Goal: Task Accomplishment & Management: Manage account settings

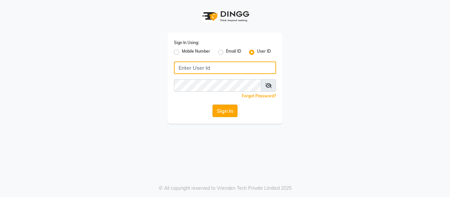
type input "casabarbato"
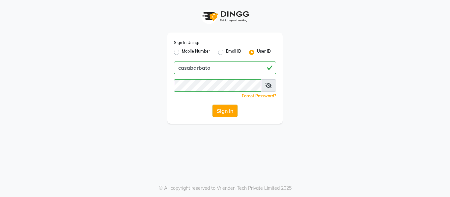
click at [225, 114] on button "Sign In" at bounding box center [225, 111] width 25 height 13
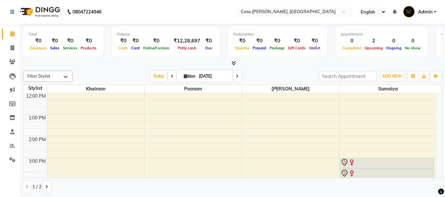
scroll to position [114, 0]
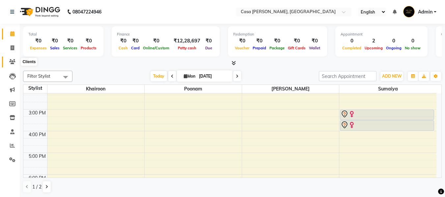
click at [12, 62] on icon at bounding box center [12, 61] width 6 height 5
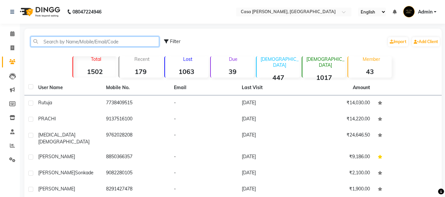
click at [98, 39] on input "text" at bounding box center [95, 42] width 129 height 10
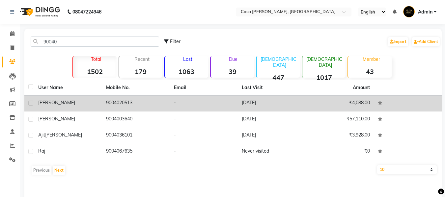
click at [132, 100] on td "9004020513" at bounding box center [136, 104] width 68 height 16
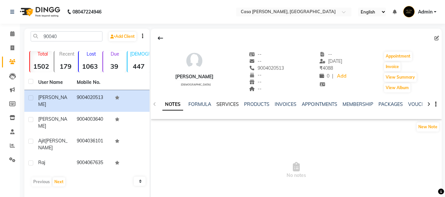
click at [231, 102] on link "SERVICES" at bounding box center [228, 105] width 22 height 6
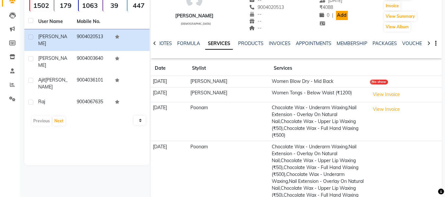
scroll to position [59, 0]
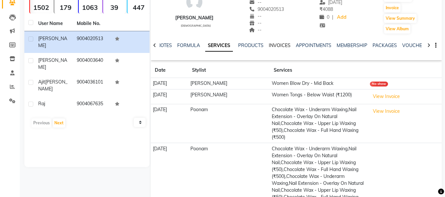
click at [281, 45] on link "INVOICES" at bounding box center [280, 46] width 22 height 6
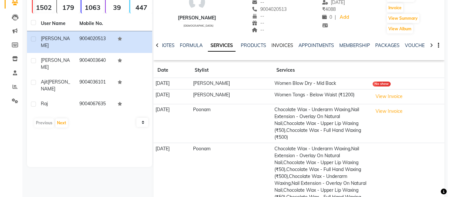
scroll to position [39, 0]
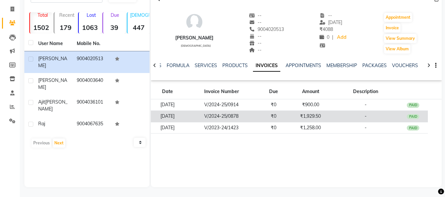
click at [252, 113] on td "V/2024-25/0878" at bounding box center [221, 117] width 75 height 12
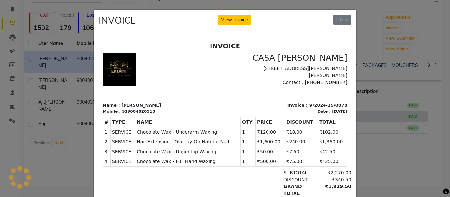
scroll to position [0, 0]
click at [343, 24] on button "Close" at bounding box center [343, 20] width 18 height 10
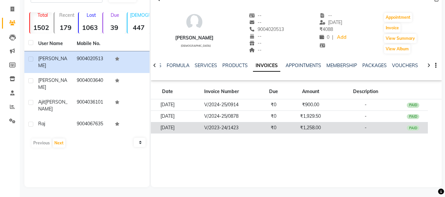
click at [302, 128] on td "₹1,258.00" at bounding box center [311, 128] width 44 height 12
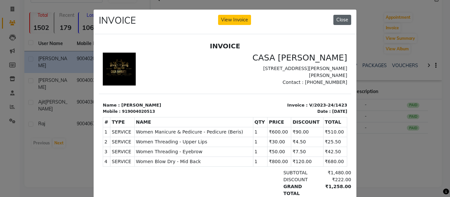
click at [339, 21] on button "Close" at bounding box center [343, 20] width 18 height 10
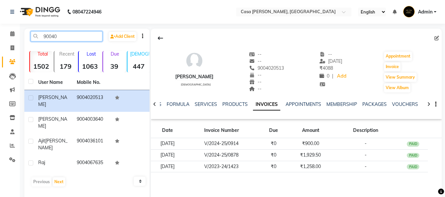
click at [59, 37] on input "90040" at bounding box center [67, 36] width 72 height 10
type input "9"
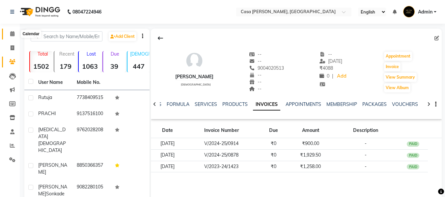
click at [14, 33] on icon at bounding box center [12, 33] width 4 height 5
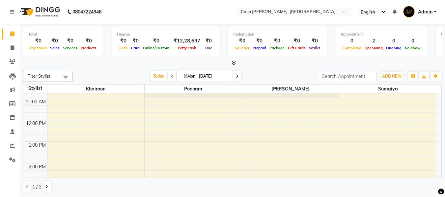
scroll to position [40, 0]
click at [12, 48] on icon at bounding box center [13, 47] width 4 height 5
select select "700"
select select "service"
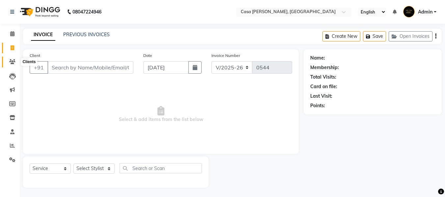
click at [14, 61] on icon at bounding box center [12, 61] width 6 height 5
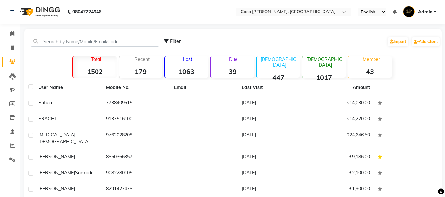
click at [319, 64] on div "Female 1017" at bounding box center [324, 66] width 44 height 21
click at [372, 59] on p "Member" at bounding box center [371, 59] width 41 height 6
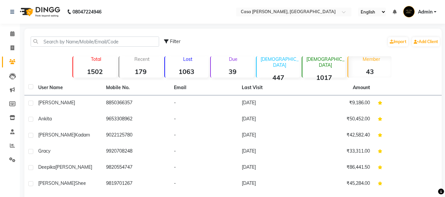
click at [330, 65] on div "Female 1017" at bounding box center [324, 66] width 44 height 21
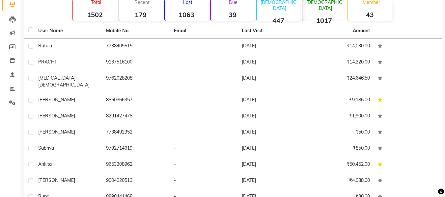
scroll to position [88, 0]
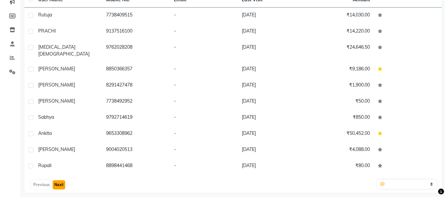
click at [59, 181] on button "Next" at bounding box center [59, 185] width 13 height 9
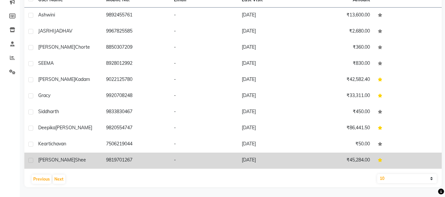
click at [148, 158] on td "9819701267" at bounding box center [136, 161] width 68 height 16
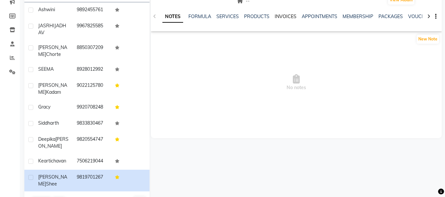
click at [283, 16] on link "INVOICES" at bounding box center [286, 17] width 22 height 6
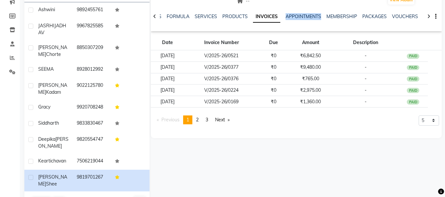
drag, startPoint x: 283, startPoint y: 16, endPoint x: 340, endPoint y: 23, distance: 57.2
click at [340, 23] on div "NOTES FORMULA SERVICES PRODUCTS INVOICES APPOINTMENTS MEMBERSHIP PACKAGES VOUCH…" at bounding box center [289, 19] width 252 height 12
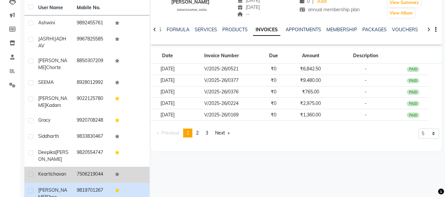
click at [45, 172] on td "kearti chavan" at bounding box center [53, 175] width 39 height 16
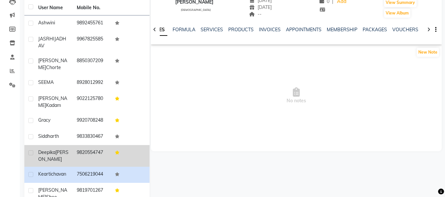
click at [70, 152] on td "deepika jakhmola" at bounding box center [53, 156] width 39 height 22
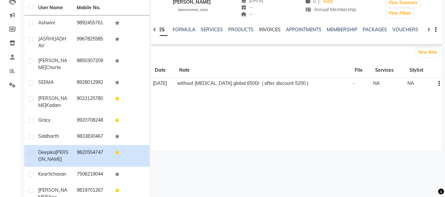
click at [271, 30] on link "INVOICES" at bounding box center [270, 30] width 22 height 6
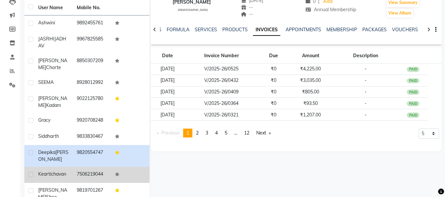
click at [94, 170] on td "7506219044" at bounding box center [92, 175] width 39 height 16
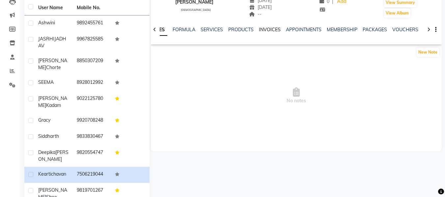
click at [268, 29] on link "INVOICES" at bounding box center [270, 30] width 22 height 6
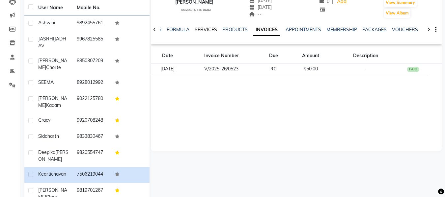
click at [202, 28] on link "SERVICES" at bounding box center [206, 30] width 22 height 6
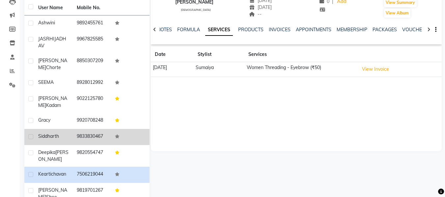
click at [58, 129] on td "siddharth" at bounding box center [53, 137] width 39 height 16
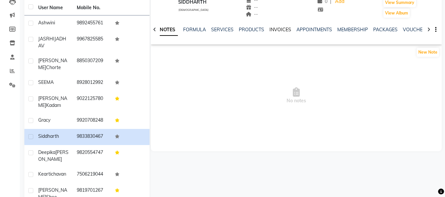
click at [279, 28] on link "INVOICES" at bounding box center [281, 30] width 22 height 6
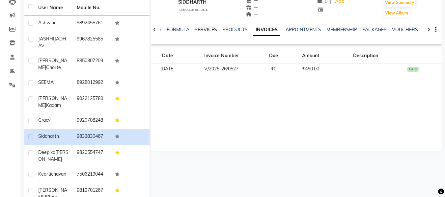
click at [212, 29] on link "SERVICES" at bounding box center [206, 30] width 22 height 6
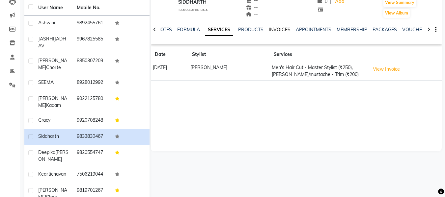
click at [278, 29] on link "INVOICES" at bounding box center [280, 30] width 22 height 6
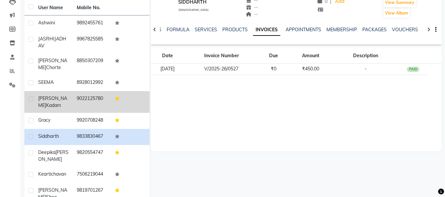
click at [78, 95] on td "9022125780" at bounding box center [92, 102] width 39 height 22
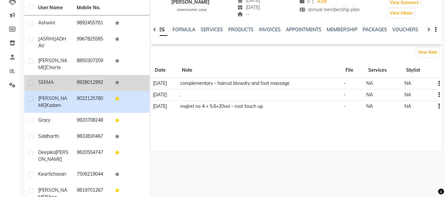
click at [89, 80] on td "8928012992" at bounding box center [92, 83] width 39 height 16
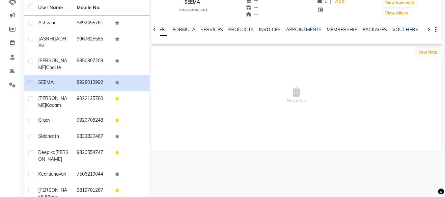
click at [267, 30] on link "INVOICES" at bounding box center [270, 30] width 22 height 6
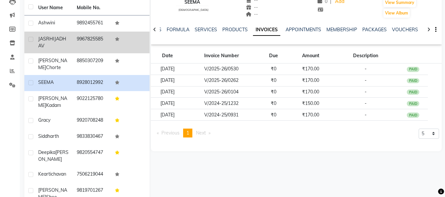
click at [75, 47] on td "9967825585" at bounding box center [92, 43] width 39 height 22
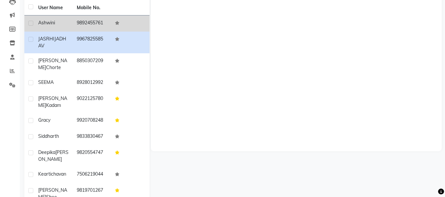
click at [72, 20] on td "ashwini" at bounding box center [53, 23] width 39 height 16
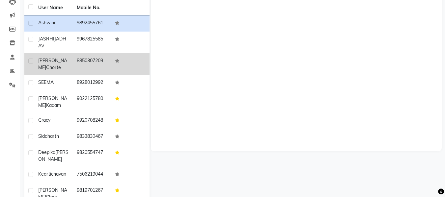
click at [72, 60] on td "vanita chorte" at bounding box center [53, 64] width 39 height 22
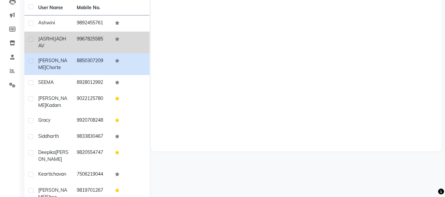
click at [52, 49] on div "JASRHI JADHAV" at bounding box center [53, 43] width 31 height 14
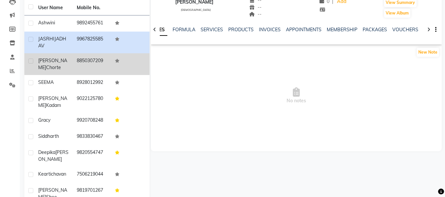
click at [52, 65] on span "chorte" at bounding box center [53, 68] width 15 height 6
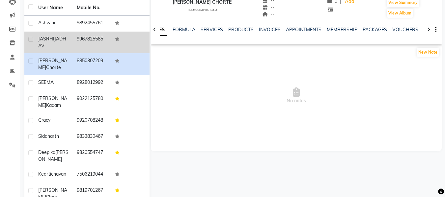
click at [81, 33] on td "9967825585" at bounding box center [92, 43] width 39 height 22
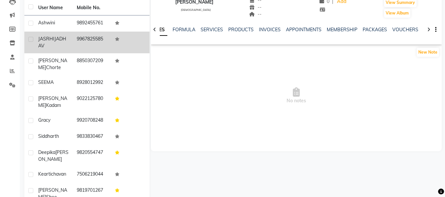
click at [72, 39] on td "JASRHI JADHAV" at bounding box center [53, 43] width 39 height 22
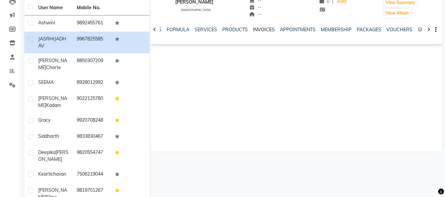
click at [257, 30] on link "INVOICES" at bounding box center [264, 30] width 22 height 6
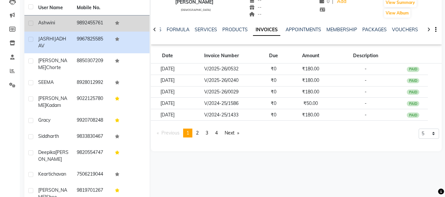
click at [75, 17] on td "9892455761" at bounding box center [92, 23] width 39 height 16
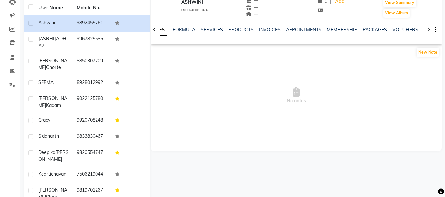
click at [266, 25] on div "NOTES FORMULA SERVICES PRODUCTS INVOICES APPOINTMENTS MEMBERSHIP PACKAGES VOUCH…" at bounding box center [296, 29] width 291 height 23
click at [266, 30] on link "INVOICES" at bounding box center [270, 30] width 22 height 6
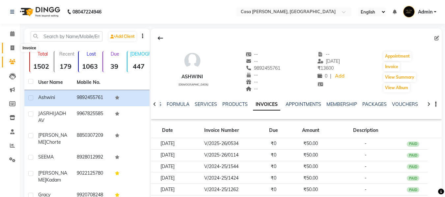
click at [12, 47] on icon at bounding box center [13, 47] width 4 height 5
select select "700"
select select "service"
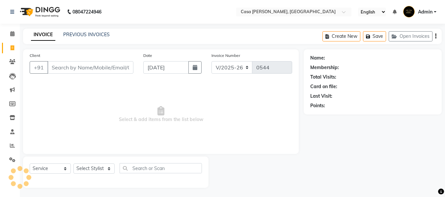
scroll to position [1, 0]
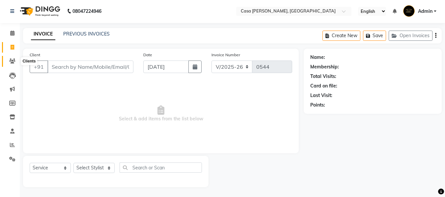
click at [13, 59] on icon at bounding box center [12, 61] width 6 height 5
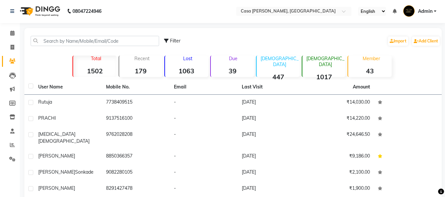
click at [318, 66] on div "Female 1017" at bounding box center [324, 66] width 44 height 21
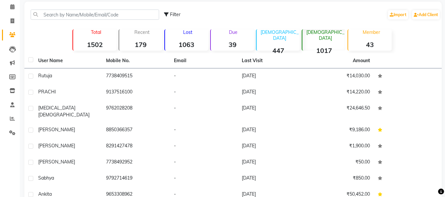
scroll to position [88, 0]
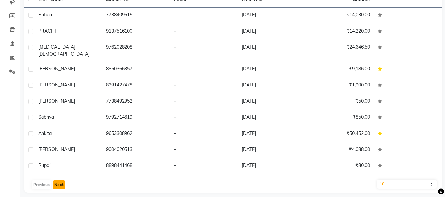
click at [58, 181] on button "Next" at bounding box center [59, 185] width 13 height 9
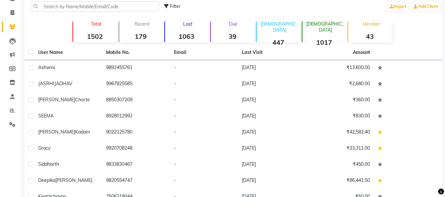
scroll to position [22, 0]
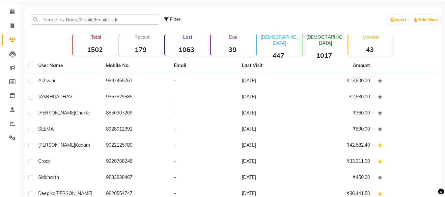
click at [323, 51] on strong "1017" at bounding box center [324, 55] width 43 height 8
click at [286, 42] on div "Male 447" at bounding box center [278, 44] width 44 height 21
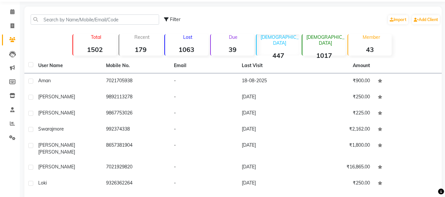
click at [316, 40] on p "Female" at bounding box center [325, 40] width 41 height 12
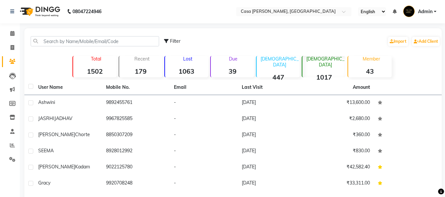
scroll to position [0, 0]
click at [12, 34] on icon at bounding box center [12, 33] width 4 height 5
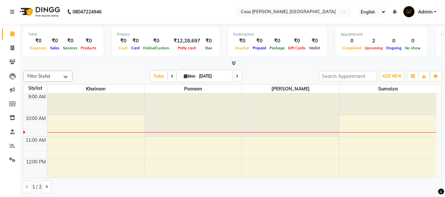
click at [184, 75] on icon at bounding box center [186, 76] width 4 height 4
select select "9"
select select "2025"
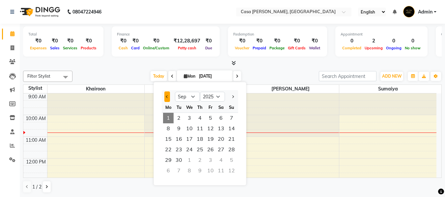
click at [169, 96] on button "Previous month" at bounding box center [167, 97] width 6 height 11
select select "8"
click at [211, 117] on span "1" at bounding box center [210, 118] width 11 height 11
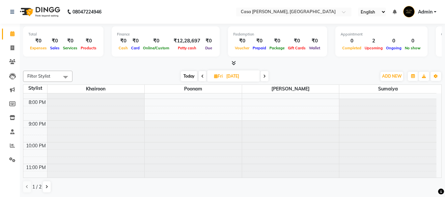
scroll to position [237, 0]
click at [264, 76] on icon at bounding box center [264, 77] width 3 height 4
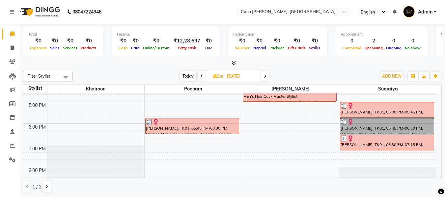
scroll to position [167, 0]
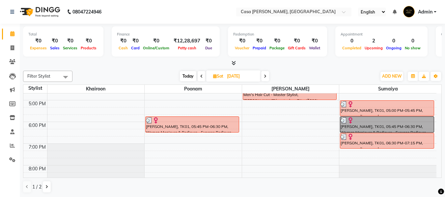
click at [264, 76] on icon at bounding box center [265, 77] width 3 height 4
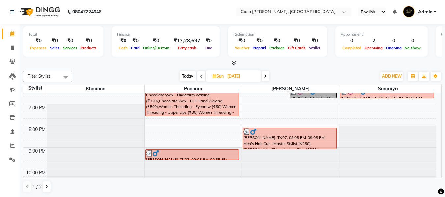
scroll to position [220, 0]
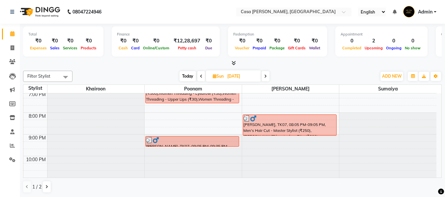
click at [268, 75] on span at bounding box center [266, 76] width 8 height 10
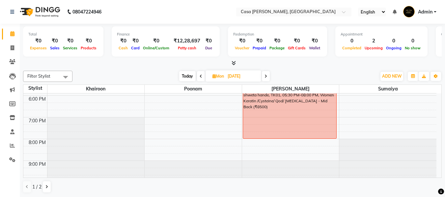
scroll to position [207, 0]
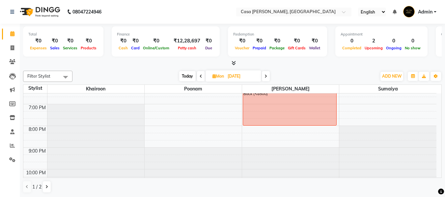
click at [268, 75] on span at bounding box center [266, 76] width 8 height 10
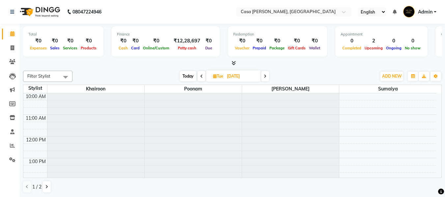
click at [268, 75] on span at bounding box center [265, 76] width 8 height 10
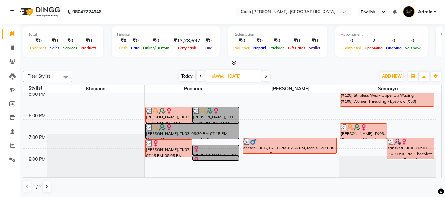
scroll to position [180, 0]
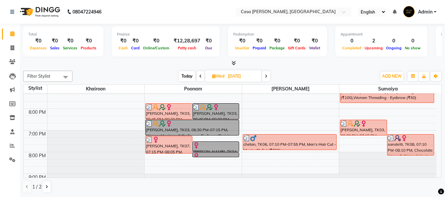
click at [267, 76] on icon at bounding box center [266, 77] width 3 height 4
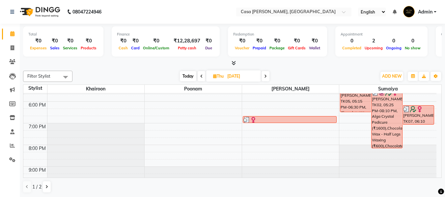
scroll to position [194, 0]
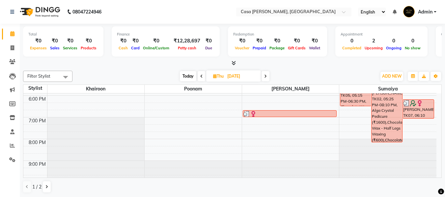
click at [267, 76] on icon at bounding box center [265, 77] width 3 height 4
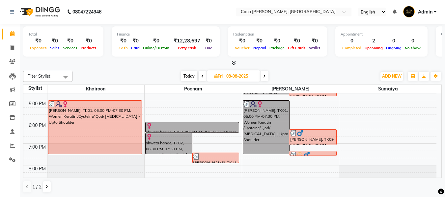
scroll to position [180, 0]
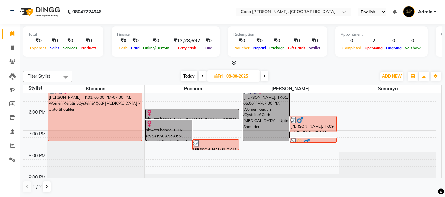
click at [264, 76] on icon at bounding box center [264, 77] width 3 height 4
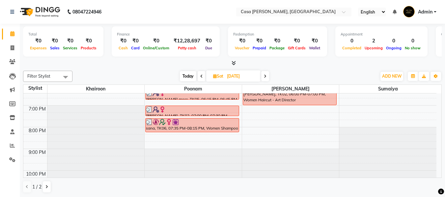
scroll to position [207, 0]
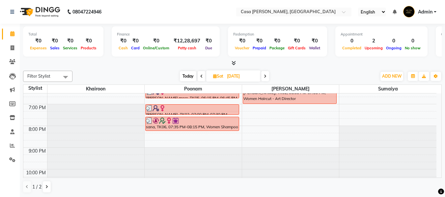
click at [265, 76] on icon at bounding box center [265, 77] width 3 height 4
type input "10-08-2025"
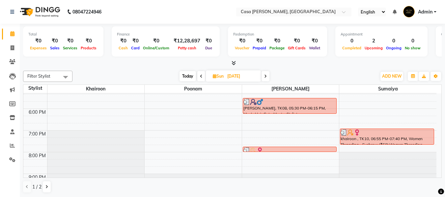
scroll to position [194, 0]
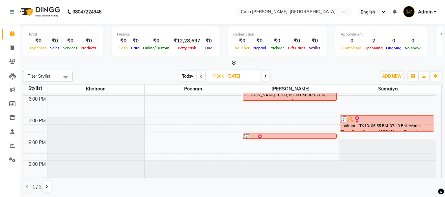
click at [213, 77] on icon at bounding box center [215, 76] width 4 height 4
select select "8"
select select "2025"
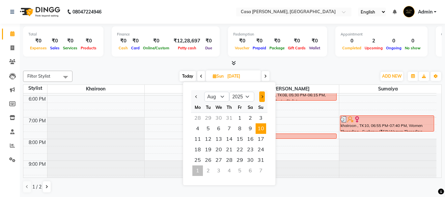
click at [261, 99] on button "Next month" at bounding box center [262, 97] width 6 height 11
select select "9"
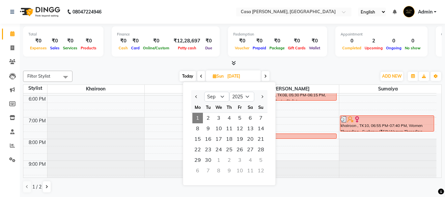
click at [198, 117] on span "1" at bounding box center [198, 118] width 11 height 11
type input "01-09-2025"
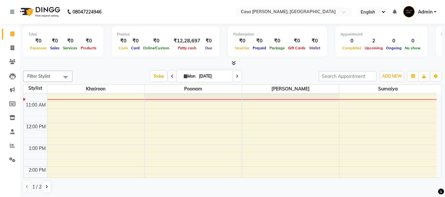
scroll to position [48, 0]
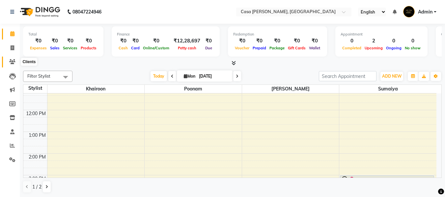
click at [11, 61] on icon at bounding box center [12, 61] width 6 height 5
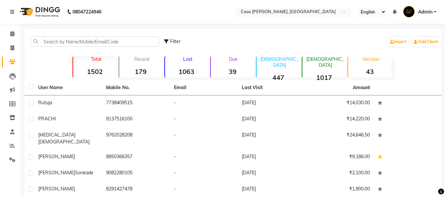
click at [229, 72] on strong "39" at bounding box center [232, 72] width 43 height 8
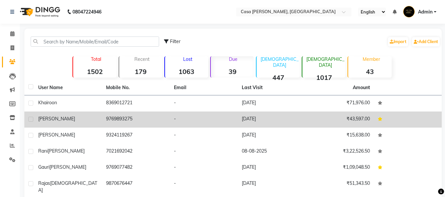
click at [93, 121] on div "laima" at bounding box center [68, 119] width 60 height 7
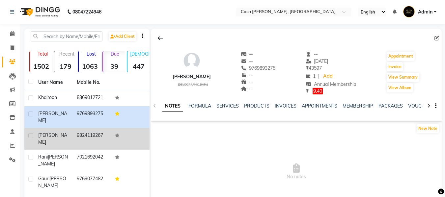
click at [72, 129] on td "lakshana" at bounding box center [53, 139] width 39 height 22
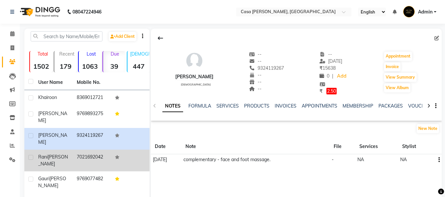
click at [69, 150] on td "rani bhalla" at bounding box center [53, 161] width 39 height 22
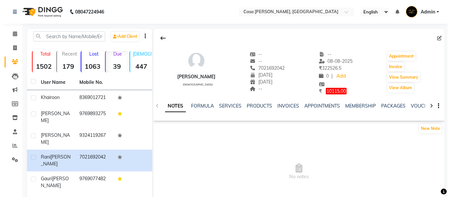
scroll to position [88, 0]
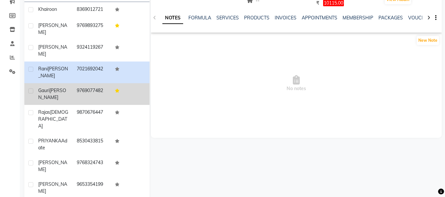
click at [69, 87] on div "gauri bhosale" at bounding box center [53, 94] width 31 height 14
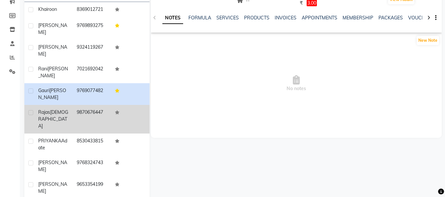
click at [66, 109] on div "rajas godse" at bounding box center [53, 119] width 31 height 21
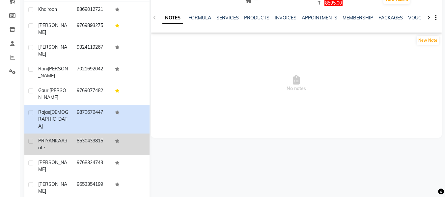
click at [60, 138] on div "PRIYANKA Adate" at bounding box center [53, 145] width 31 height 14
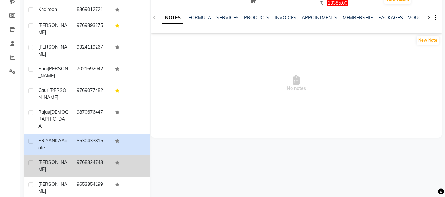
click at [64, 156] on td "rupesh" at bounding box center [53, 167] width 39 height 22
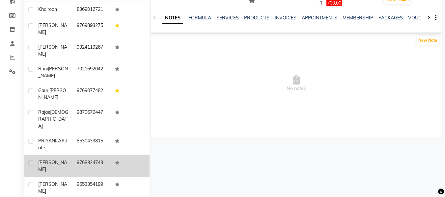
click at [64, 156] on td "rupesh" at bounding box center [53, 167] width 39 height 22
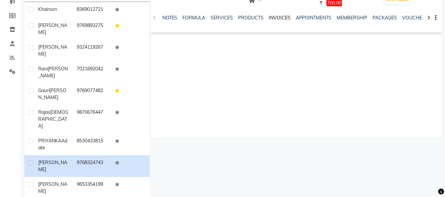
click at [279, 17] on link "INVOICES" at bounding box center [280, 18] width 22 height 6
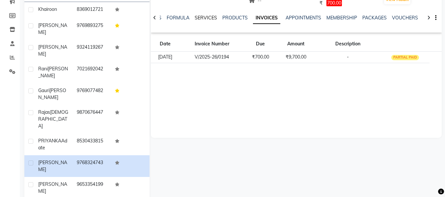
click at [204, 17] on link "SERVICES" at bounding box center [206, 18] width 22 height 6
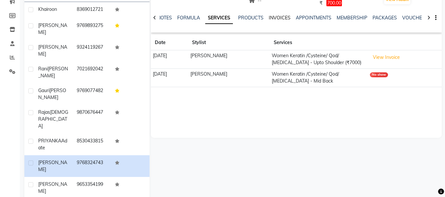
click at [276, 18] on link "INVOICES" at bounding box center [280, 18] width 22 height 6
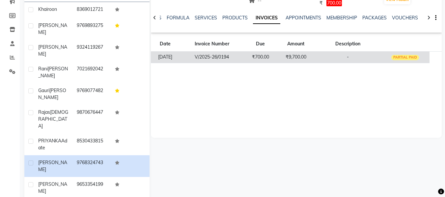
click at [245, 59] on td "V/2025-26/0194" at bounding box center [212, 57] width 65 height 12
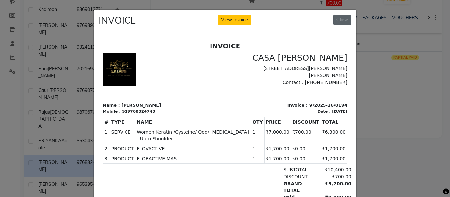
click at [339, 22] on button "Close" at bounding box center [343, 20] width 18 height 10
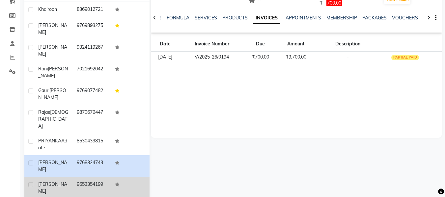
click at [80, 177] on td "9653354199" at bounding box center [92, 188] width 39 height 22
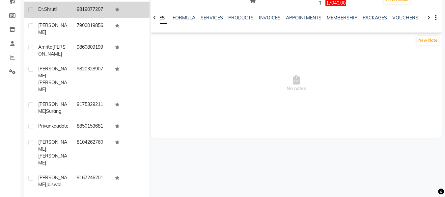
click at [75, 5] on td "9819077207" at bounding box center [92, 10] width 39 height 16
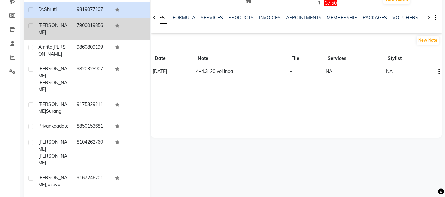
click at [69, 25] on td "tanvi" at bounding box center [53, 29] width 39 height 22
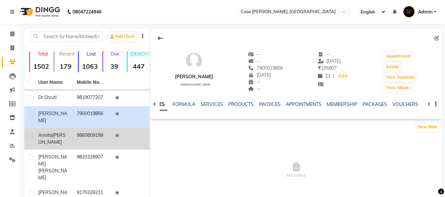
click at [59, 136] on div "Amrita Bornare" at bounding box center [53, 139] width 31 height 14
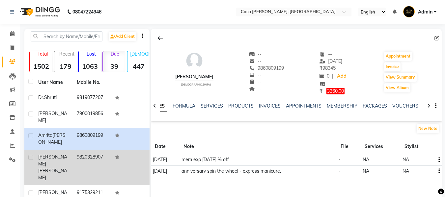
click at [58, 168] on span "abel" at bounding box center [52, 174] width 29 height 13
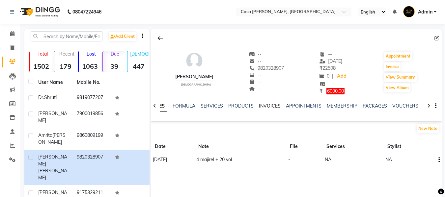
click at [273, 106] on link "INVOICES" at bounding box center [270, 106] width 22 height 6
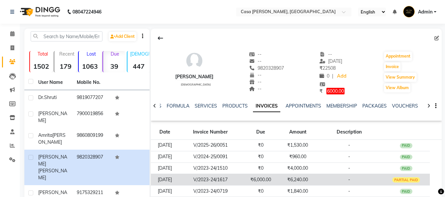
click at [262, 183] on td "₹6,000.00" at bounding box center [260, 180] width 37 height 12
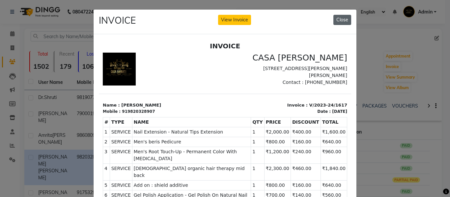
click at [344, 17] on button "Close" at bounding box center [343, 20] width 18 height 10
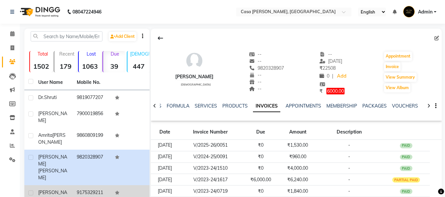
click at [69, 186] on td "kshitija surang" at bounding box center [53, 197] width 39 height 22
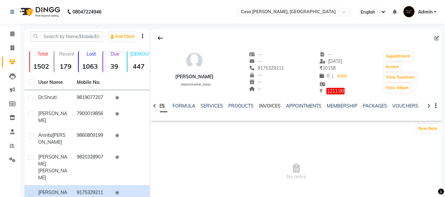
click at [269, 105] on link "INVOICES" at bounding box center [270, 106] width 22 height 6
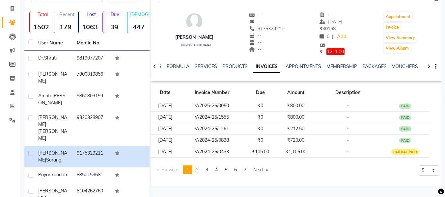
scroll to position [53, 0]
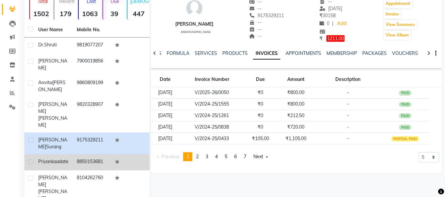
click at [105, 155] on td "8850153681" at bounding box center [92, 163] width 39 height 16
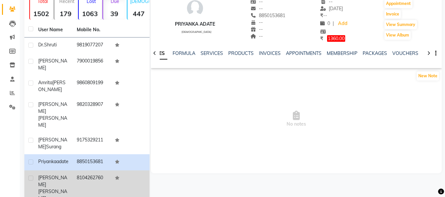
click at [72, 171] on td "omkar bhosale" at bounding box center [53, 189] width 39 height 36
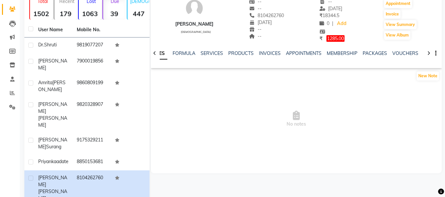
scroll to position [105, 0]
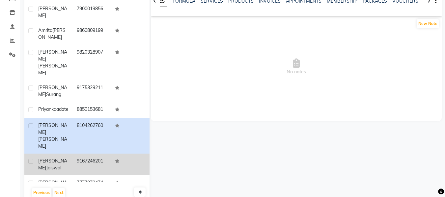
click at [69, 154] on td "renu jaiswal" at bounding box center [53, 165] width 39 height 22
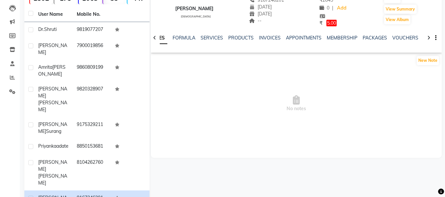
scroll to position [66, 0]
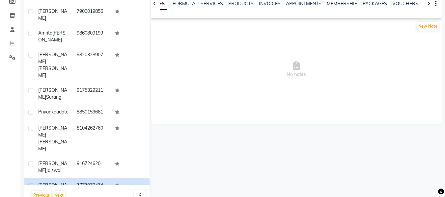
scroll to position [105, 0]
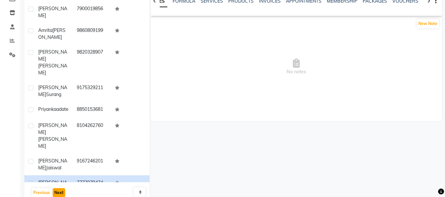
click at [61, 189] on button "Next" at bounding box center [59, 193] width 13 height 9
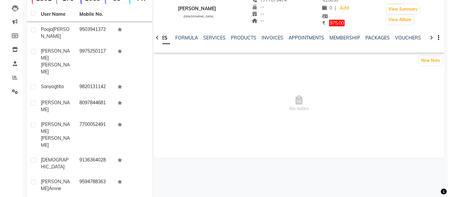
scroll to position [66, 0]
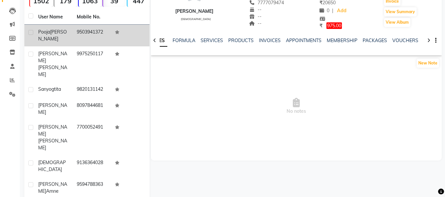
click at [94, 32] on td "9503941372" at bounding box center [92, 36] width 39 height 22
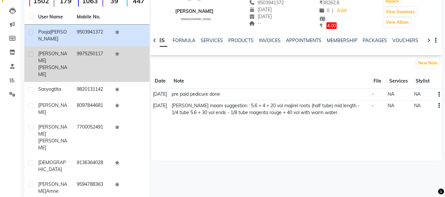
click at [92, 55] on td "9975250117" at bounding box center [92, 64] width 39 height 36
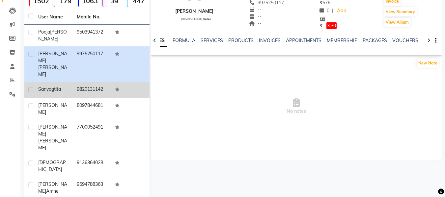
click at [92, 82] on td "9820131142" at bounding box center [92, 90] width 39 height 16
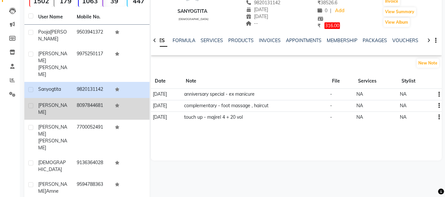
click at [94, 98] on td "8097844681" at bounding box center [92, 109] width 39 height 22
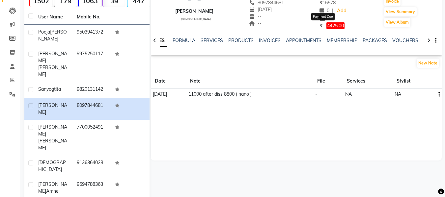
click at [330, 25] on span "4425.00" at bounding box center [336, 25] width 18 height 7
select select "1"
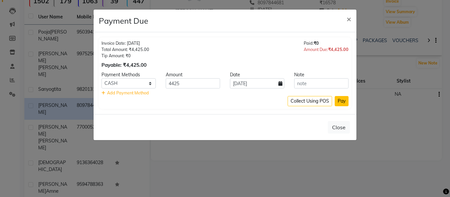
click at [339, 101] on button "Pay" at bounding box center [342, 101] width 14 height 10
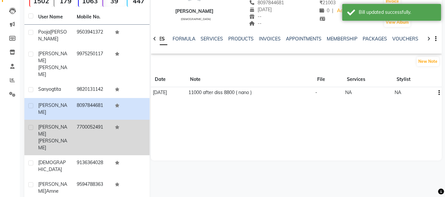
click at [76, 120] on td "7700052491" at bounding box center [92, 138] width 39 height 36
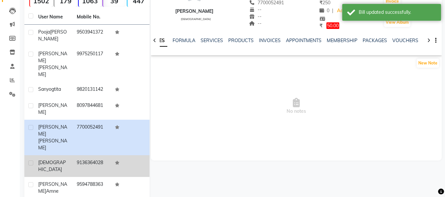
click at [76, 156] on td "9136364028" at bounding box center [92, 167] width 39 height 22
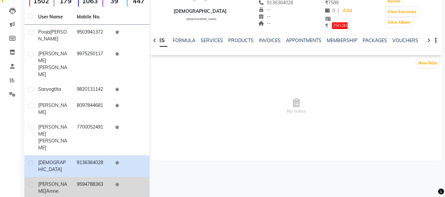
click at [72, 177] on td "Surekha Amne" at bounding box center [53, 188] width 39 height 22
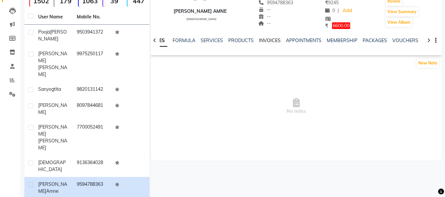
click at [267, 40] on link "INVOICES" at bounding box center [270, 41] width 22 height 6
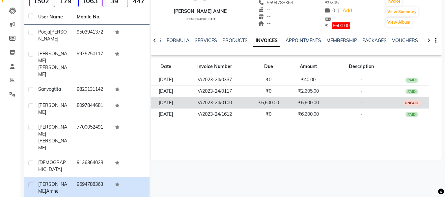
click at [211, 103] on td "V/2023-24/0100" at bounding box center [215, 103] width 68 height 12
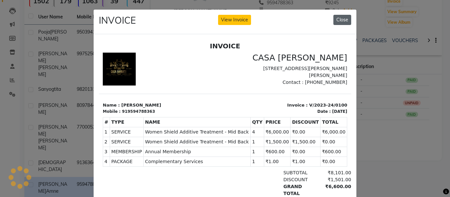
click at [341, 21] on button "Close" at bounding box center [343, 20] width 18 height 10
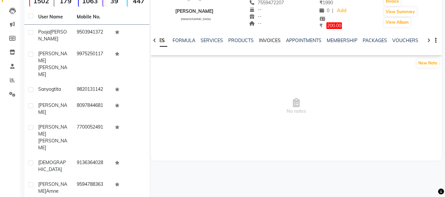
click at [275, 38] on link "INVOICES" at bounding box center [270, 41] width 22 height 6
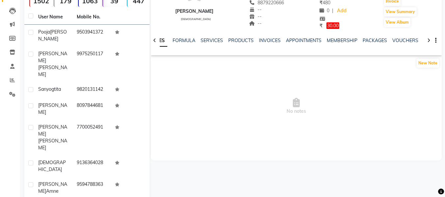
scroll to position [111, 0]
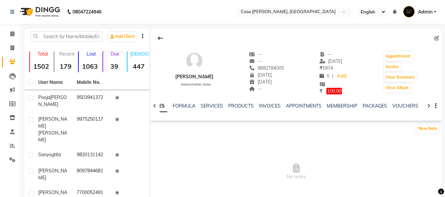
scroll to position [111, 0]
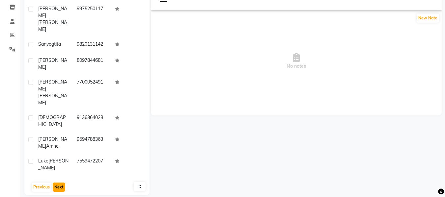
click at [55, 183] on button "Next" at bounding box center [59, 187] width 13 height 9
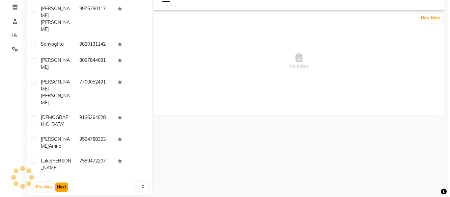
scroll to position [62, 0]
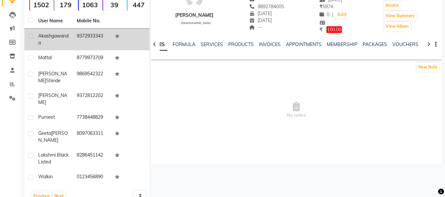
click at [67, 33] on div "akash gawanda" at bounding box center [53, 40] width 31 height 14
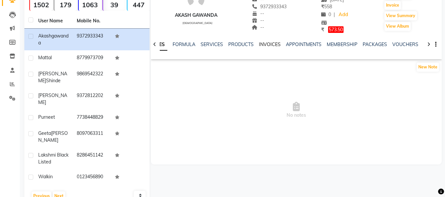
click at [271, 43] on link "INVOICES" at bounding box center [270, 45] width 22 height 6
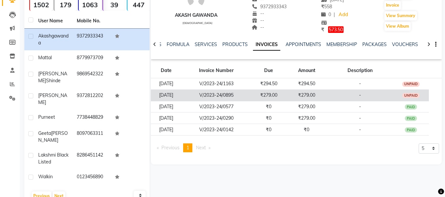
click at [270, 96] on td "₹279.00" at bounding box center [269, 96] width 35 height 12
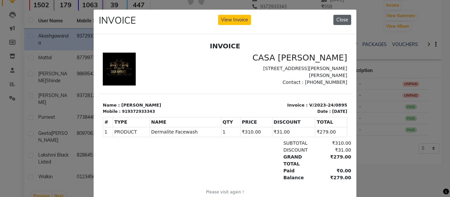
click at [335, 20] on button "Close" at bounding box center [343, 20] width 18 height 10
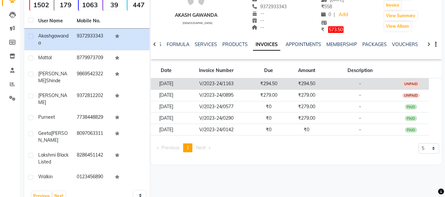
click at [250, 82] on td "V/2023-24/1163" at bounding box center [217, 84] width 70 height 12
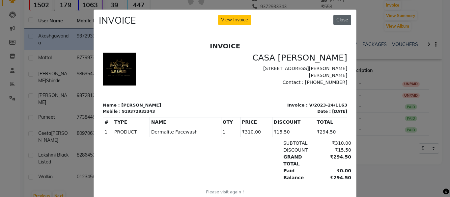
click at [336, 19] on button "Close" at bounding box center [343, 20] width 18 height 10
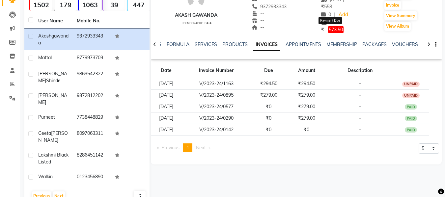
click at [332, 28] on span "573.50" at bounding box center [335, 29] width 15 height 7
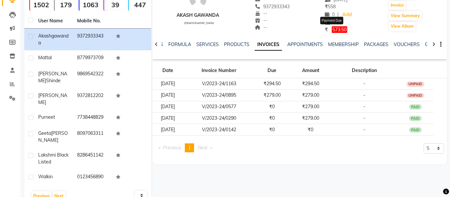
select select "1"
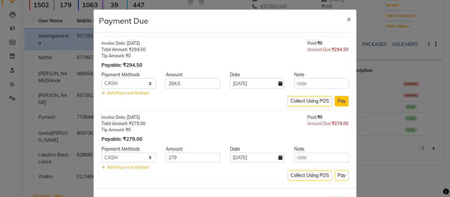
click at [337, 103] on button "Pay" at bounding box center [342, 101] width 14 height 10
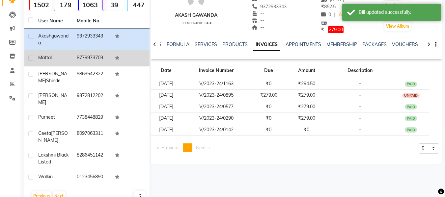
click at [59, 60] on div "mattal" at bounding box center [53, 57] width 31 height 7
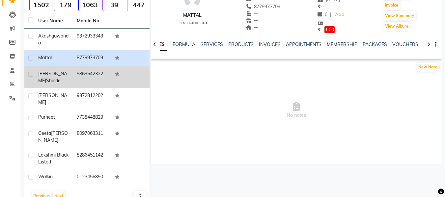
click at [55, 68] on td "yogita shinde" at bounding box center [53, 78] width 39 height 22
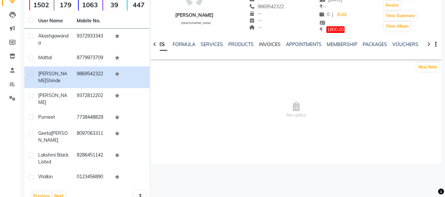
click at [262, 45] on link "INVOICES" at bounding box center [270, 45] width 22 height 6
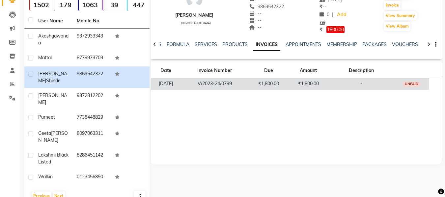
click at [242, 83] on td "V/2023-24/0799" at bounding box center [215, 84] width 68 height 12
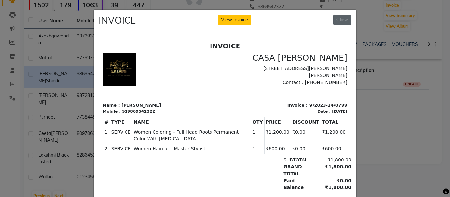
click at [339, 24] on button "Close" at bounding box center [343, 20] width 18 height 10
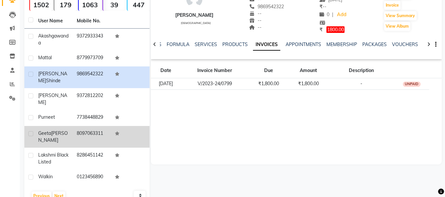
click at [72, 127] on td "geeta jhadav" at bounding box center [53, 137] width 39 height 22
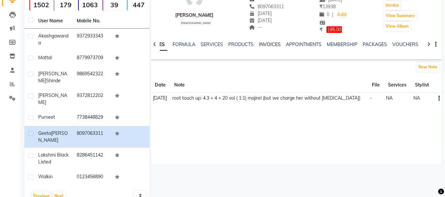
click at [268, 45] on link "INVOICES" at bounding box center [270, 45] width 22 height 6
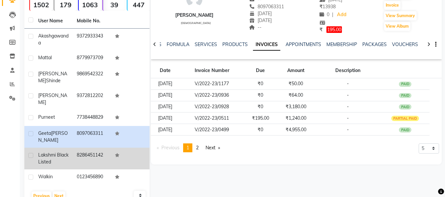
click at [74, 148] on td "8286451142" at bounding box center [92, 159] width 39 height 22
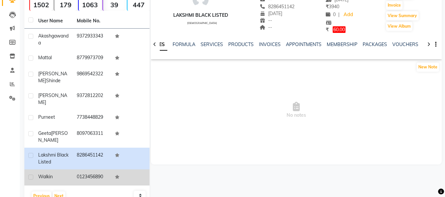
click at [69, 170] on td "walkin" at bounding box center [53, 178] width 39 height 16
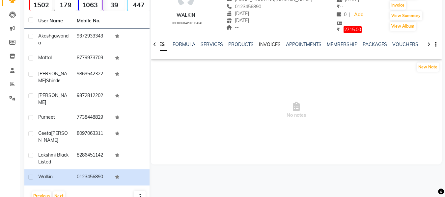
click at [274, 45] on link "INVOICES" at bounding box center [270, 45] width 22 height 6
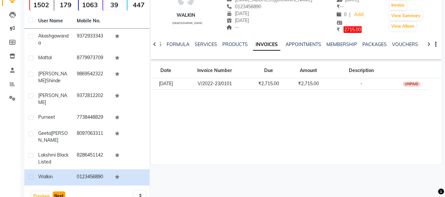
click at [61, 192] on button "Next" at bounding box center [59, 196] width 13 height 9
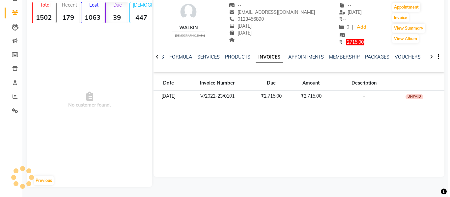
scroll to position [49, 0]
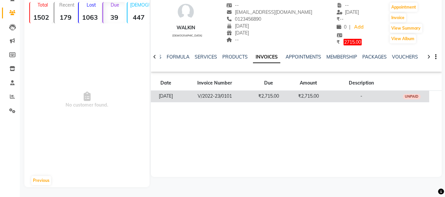
click at [241, 98] on td "V/2022-23/0101" at bounding box center [215, 97] width 68 height 12
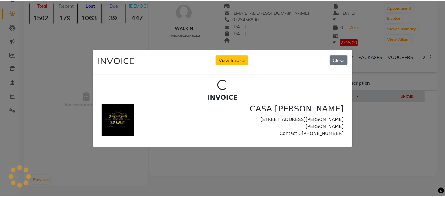
scroll to position [0, 0]
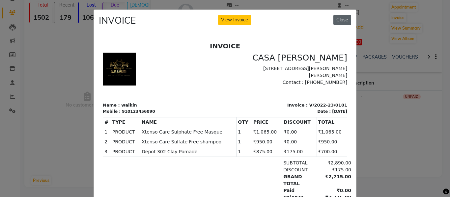
click at [342, 18] on button "Close" at bounding box center [343, 20] width 18 height 10
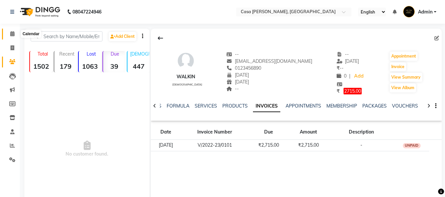
click at [15, 34] on icon at bounding box center [12, 33] width 4 height 5
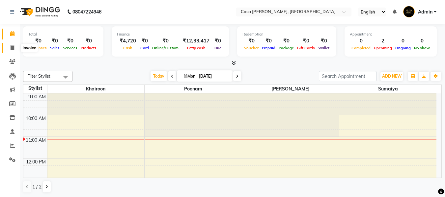
click at [11, 48] on icon at bounding box center [13, 47] width 4 height 5
select select "service"
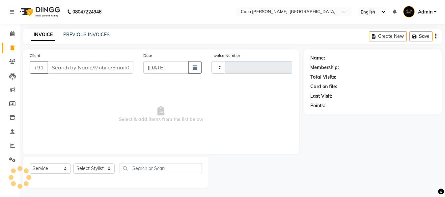
type input "0544"
select select "700"
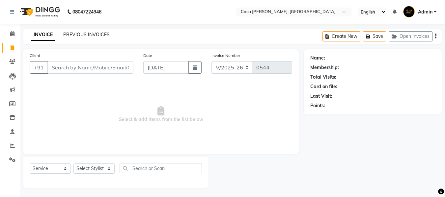
click at [83, 34] on link "PREVIOUS INVOICES" at bounding box center [86, 35] width 46 height 6
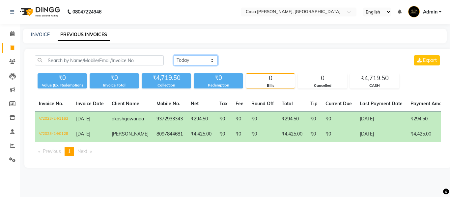
click at [198, 61] on select "Today Yesterday Custom Range" at bounding box center [196, 60] width 44 height 10
select select "range"
click at [174, 55] on select "Today Yesterday Custom Range" at bounding box center [196, 60] width 44 height 10
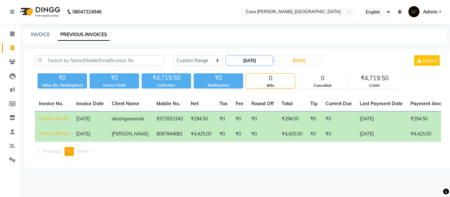
click at [267, 64] on input "01-09-2025" at bounding box center [249, 60] width 46 height 9
select select "9"
select select "2025"
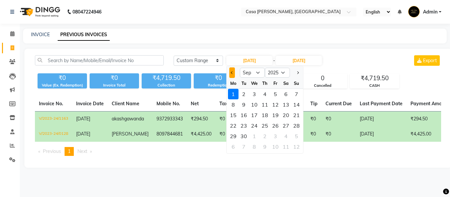
click at [234, 73] on button "Previous month" at bounding box center [232, 73] width 6 height 11
select select "8"
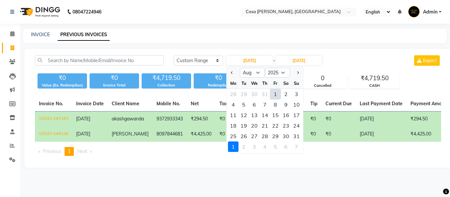
click at [278, 94] on div "1" at bounding box center [275, 94] width 11 height 11
type input "01-08-2025"
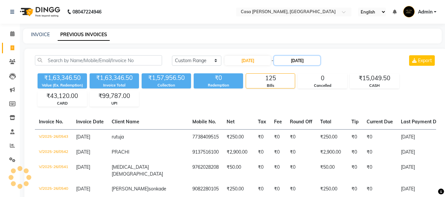
click at [302, 60] on input "01-09-2025" at bounding box center [297, 60] width 46 height 9
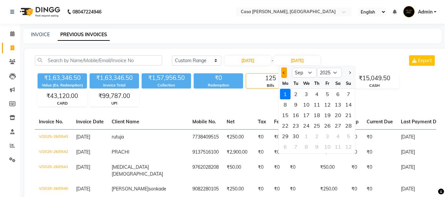
click at [284, 75] on button "Previous month" at bounding box center [285, 73] width 6 height 11
select select "8"
click at [349, 136] on div "31" at bounding box center [348, 136] width 11 height 11
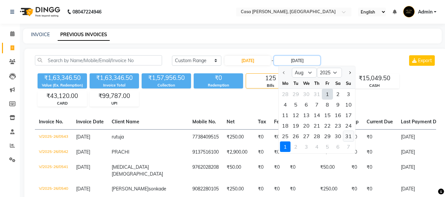
type input "31-08-2025"
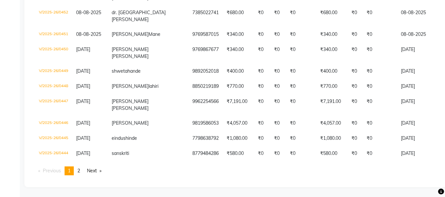
scroll to position [1767, 0]
click at [80, 171] on span "2" at bounding box center [78, 171] width 3 height 6
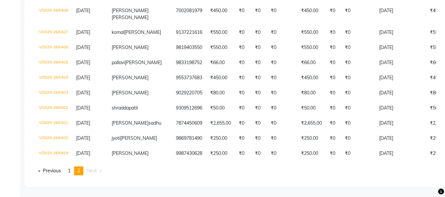
scroll to position [418, 0]
click at [71, 171] on span "1" at bounding box center [69, 171] width 3 height 6
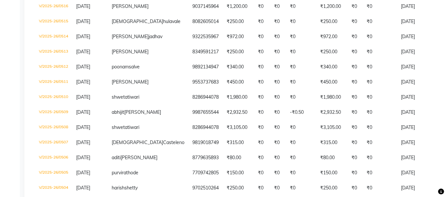
scroll to position [540, 0]
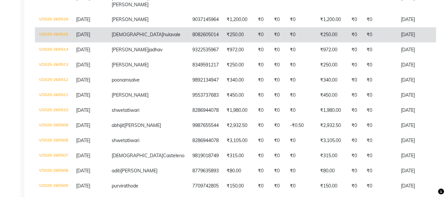
click at [223, 43] on td "₹250.00" at bounding box center [238, 34] width 31 height 15
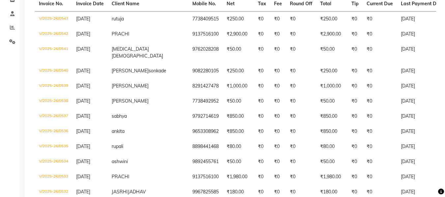
scroll to position [105, 0]
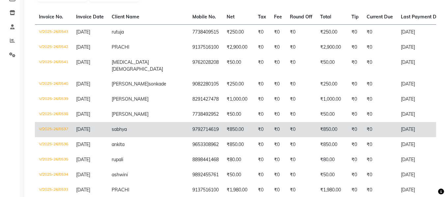
click at [223, 131] on td "₹850.00" at bounding box center [238, 129] width 31 height 15
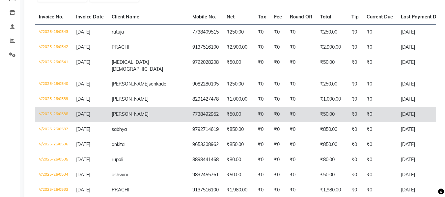
click at [140, 112] on td "vidula" at bounding box center [148, 114] width 81 height 15
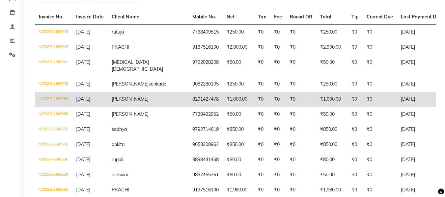
click at [137, 97] on td "vishakha" at bounding box center [148, 99] width 81 height 15
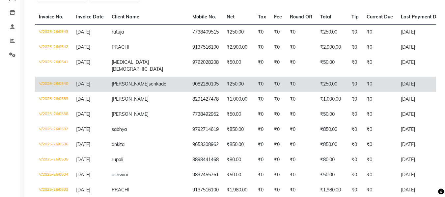
click at [139, 77] on td "omkar sonkade" at bounding box center [148, 84] width 81 height 15
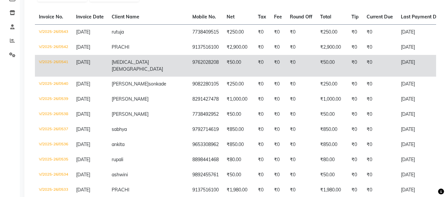
click at [189, 67] on td "9762028208" at bounding box center [206, 66] width 34 height 22
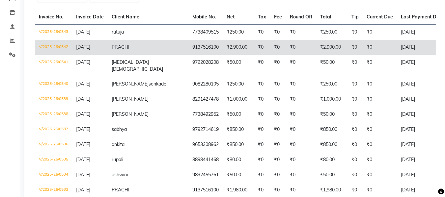
click at [141, 51] on td "PRACHI" at bounding box center [148, 47] width 81 height 15
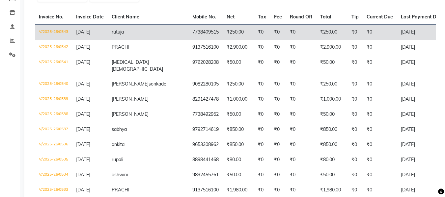
click at [142, 31] on td "rutuja" at bounding box center [148, 31] width 81 height 15
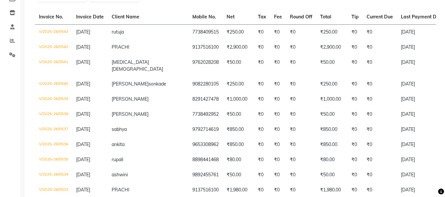
scroll to position [0, 0]
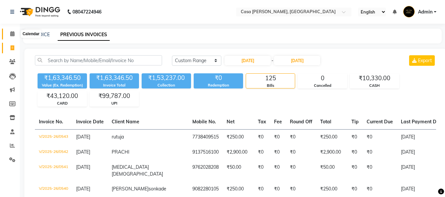
click at [12, 32] on icon at bounding box center [12, 33] width 4 height 5
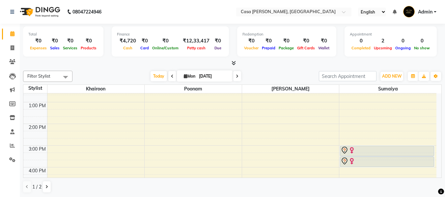
scroll to position [79, 0]
